Goal: Use online tool/utility: Use online tool/utility

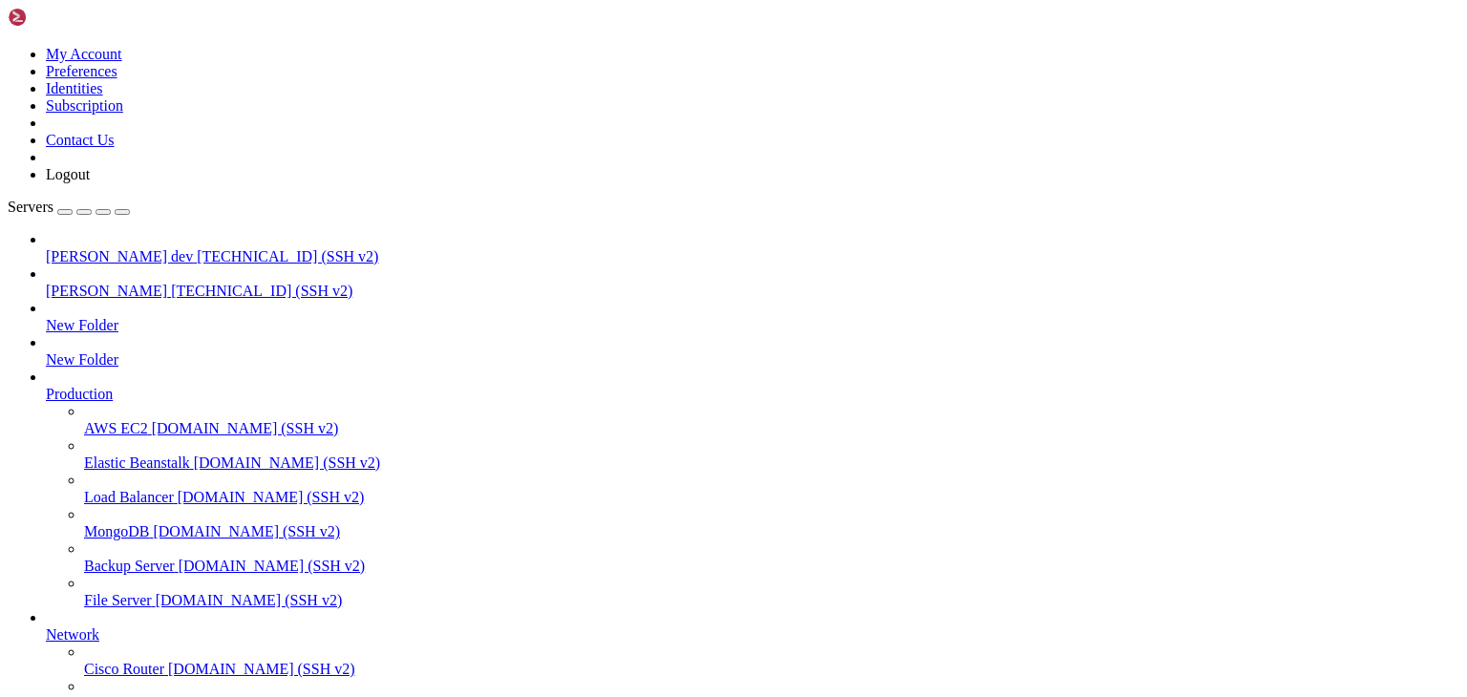
drag, startPoint x: 8, startPoint y: 1340, endPoint x: 292, endPoint y: 1562, distance: 360.8
drag, startPoint x: 359, startPoint y: 1559, endPoint x: 271, endPoint y: 1626, distance: 110.4
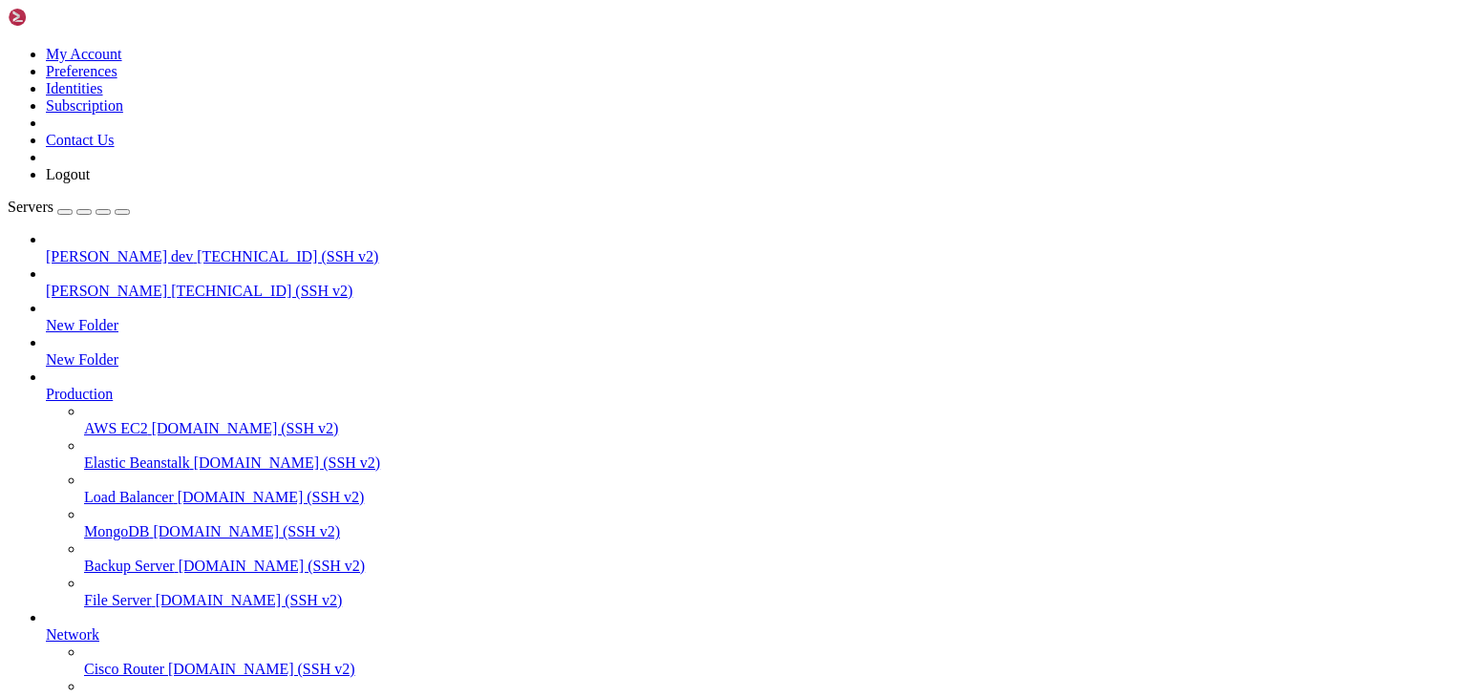
drag, startPoint x: 328, startPoint y: 1556, endPoint x: 239, endPoint y: 1628, distance: 114.1
